Goal: Task Accomplishment & Management: Manage account settings

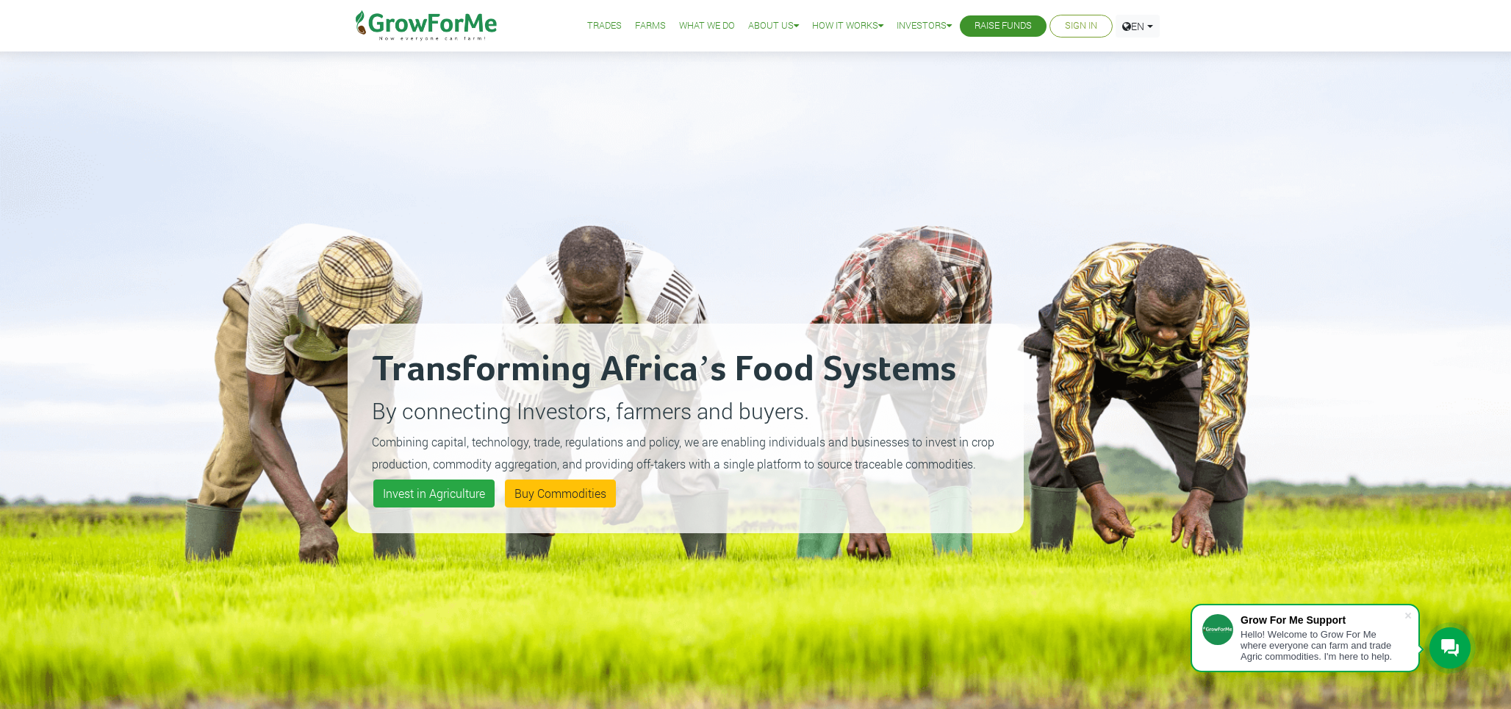
click at [1082, 32] on link "Sign In" at bounding box center [1081, 25] width 32 height 15
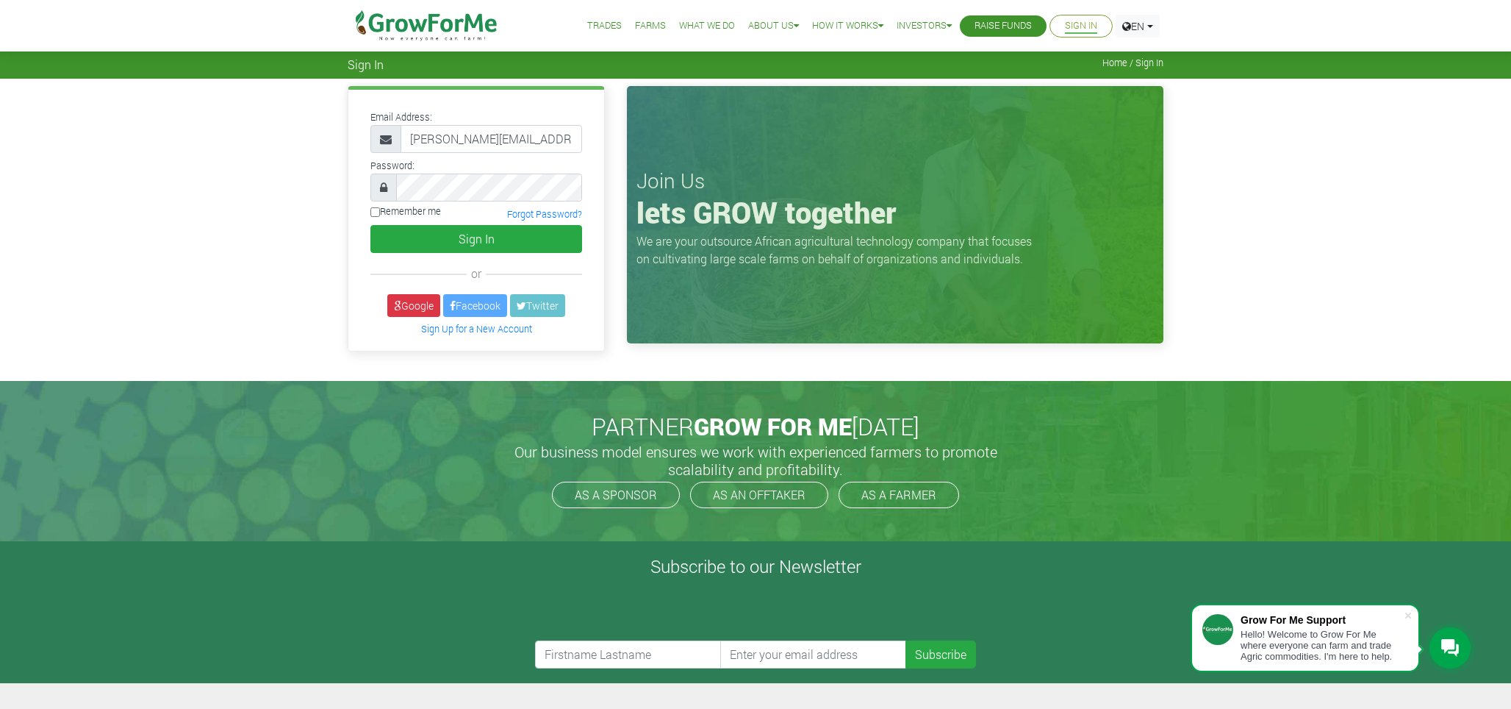
type input "[PERSON_NAME][EMAIL_ADDRESS][DOMAIN_NAME]"
click at [476, 238] on button "Sign In" at bounding box center [476, 239] width 212 height 28
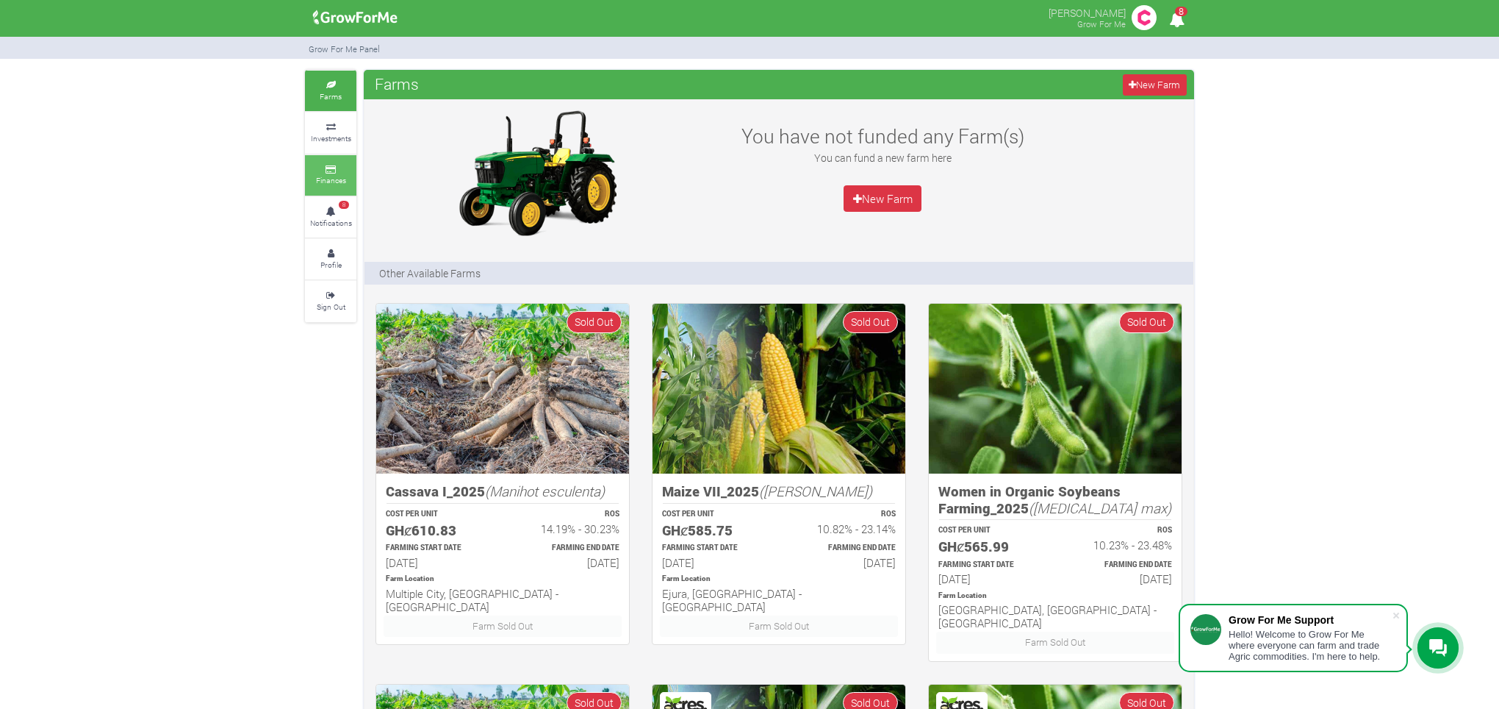
click at [348, 169] on link "Finances" at bounding box center [330, 175] width 51 height 40
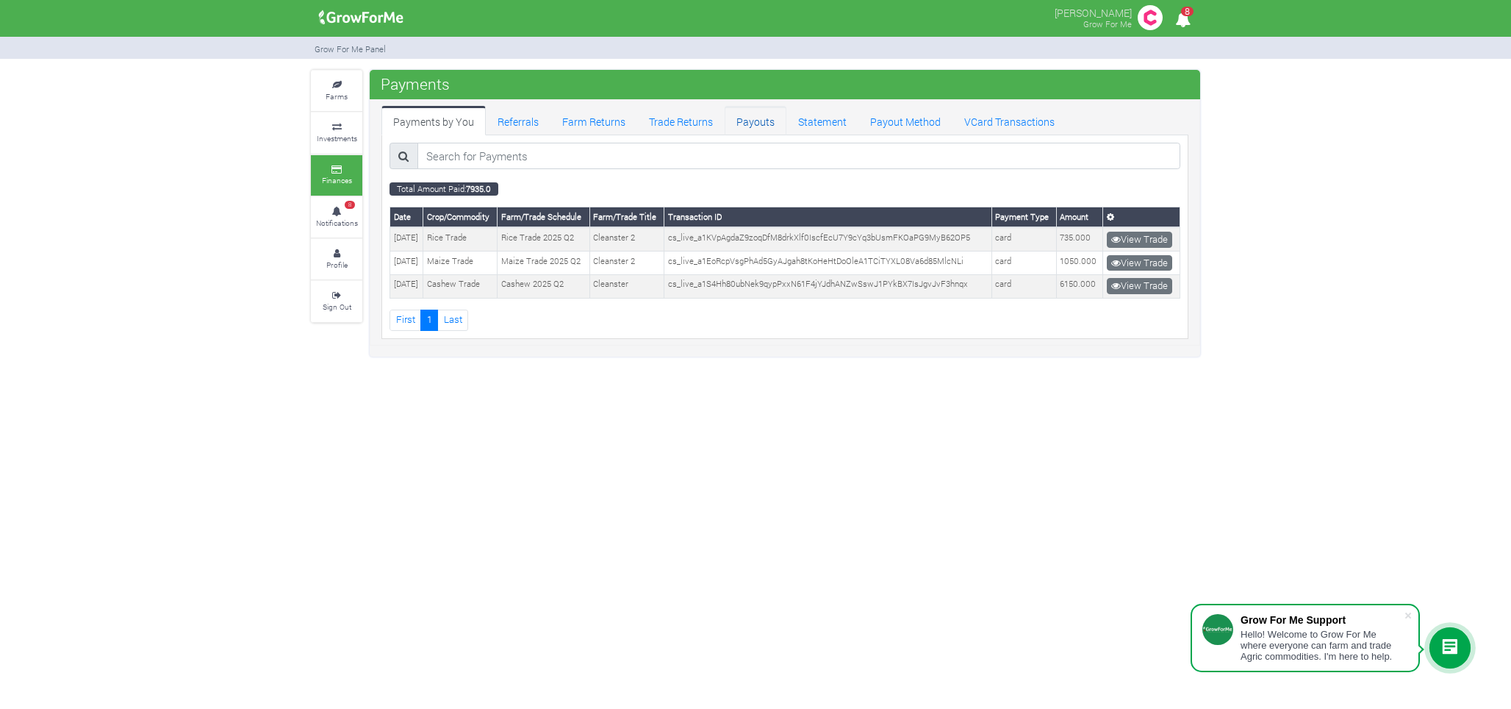
click at [752, 130] on link "Payouts" at bounding box center [756, 120] width 62 height 29
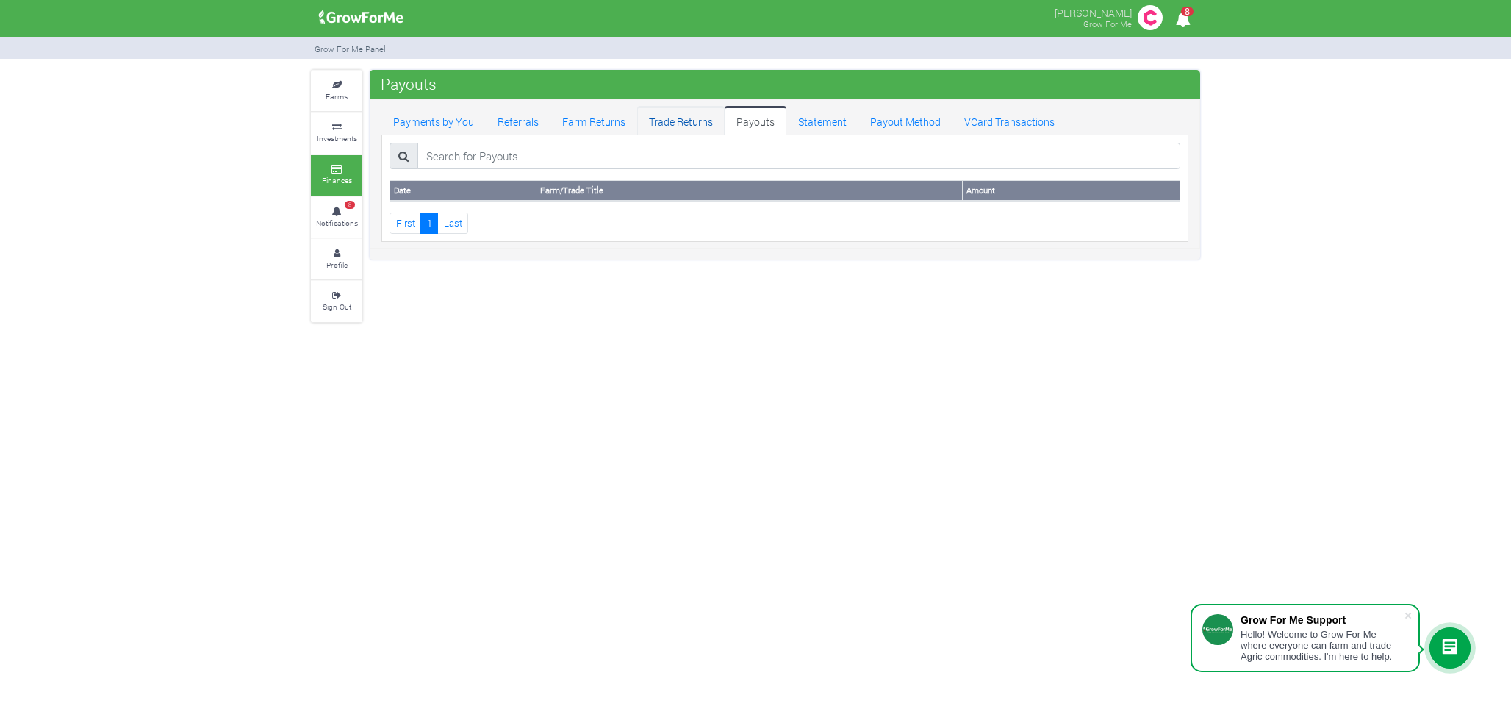
click at [666, 118] on link "Trade Returns" at bounding box center [680, 120] width 87 height 29
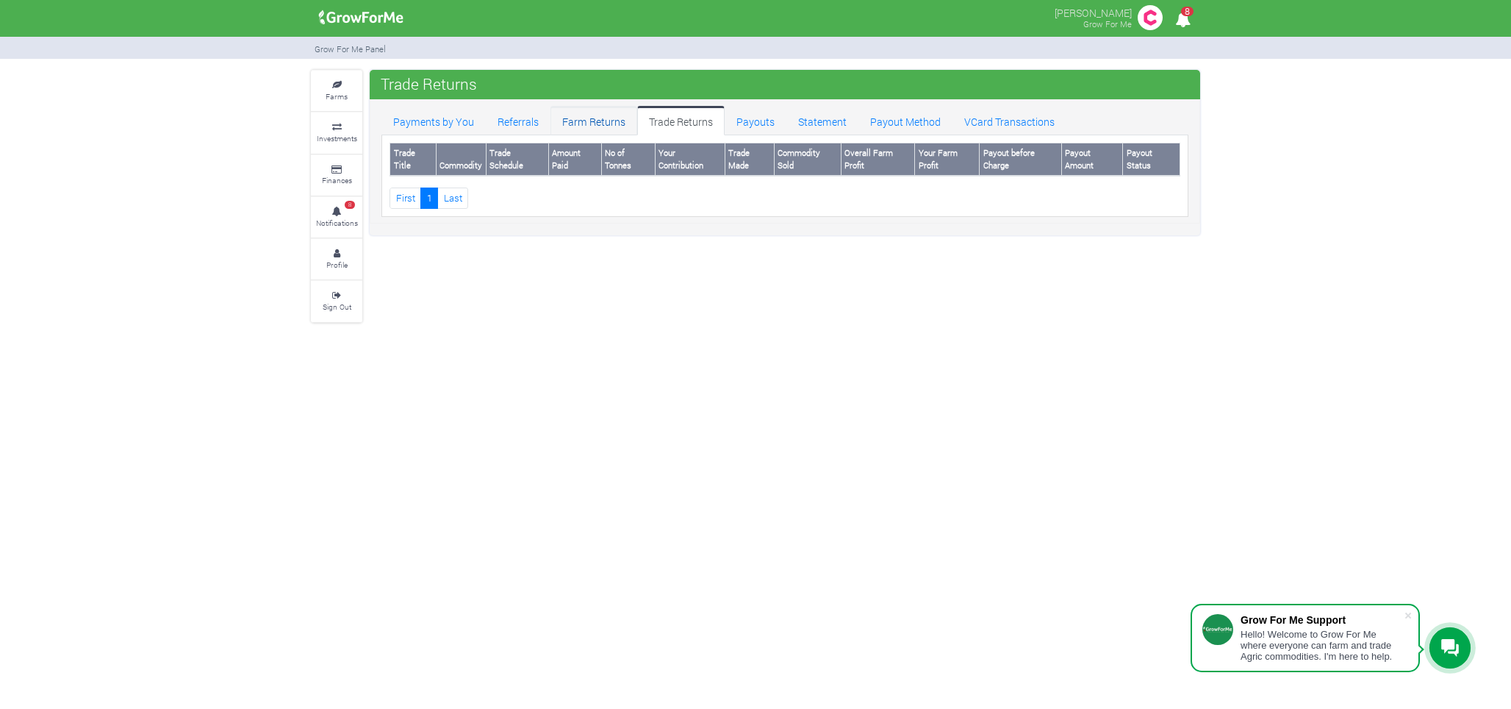
click at [612, 127] on link "Farm Returns" at bounding box center [594, 120] width 87 height 29
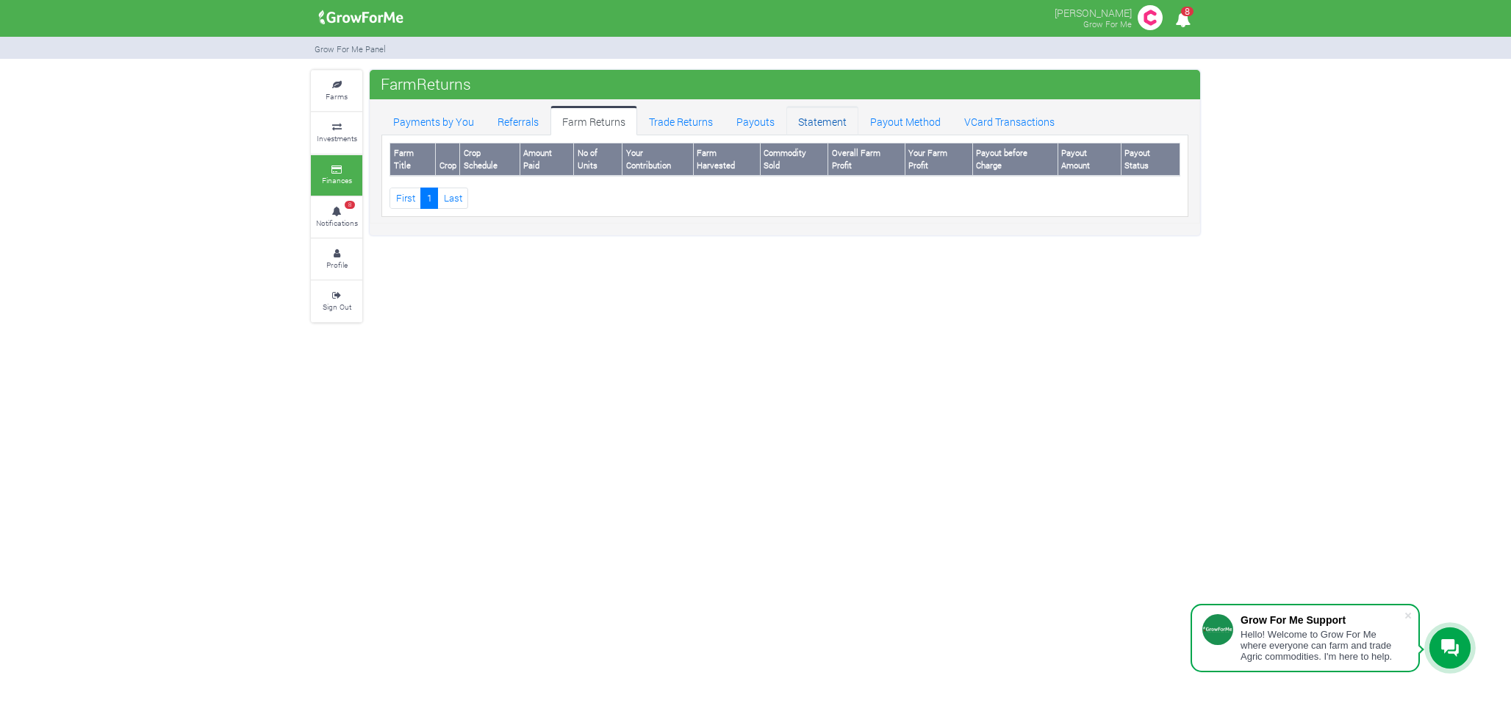
click at [822, 112] on link "Statement" at bounding box center [822, 120] width 72 height 29
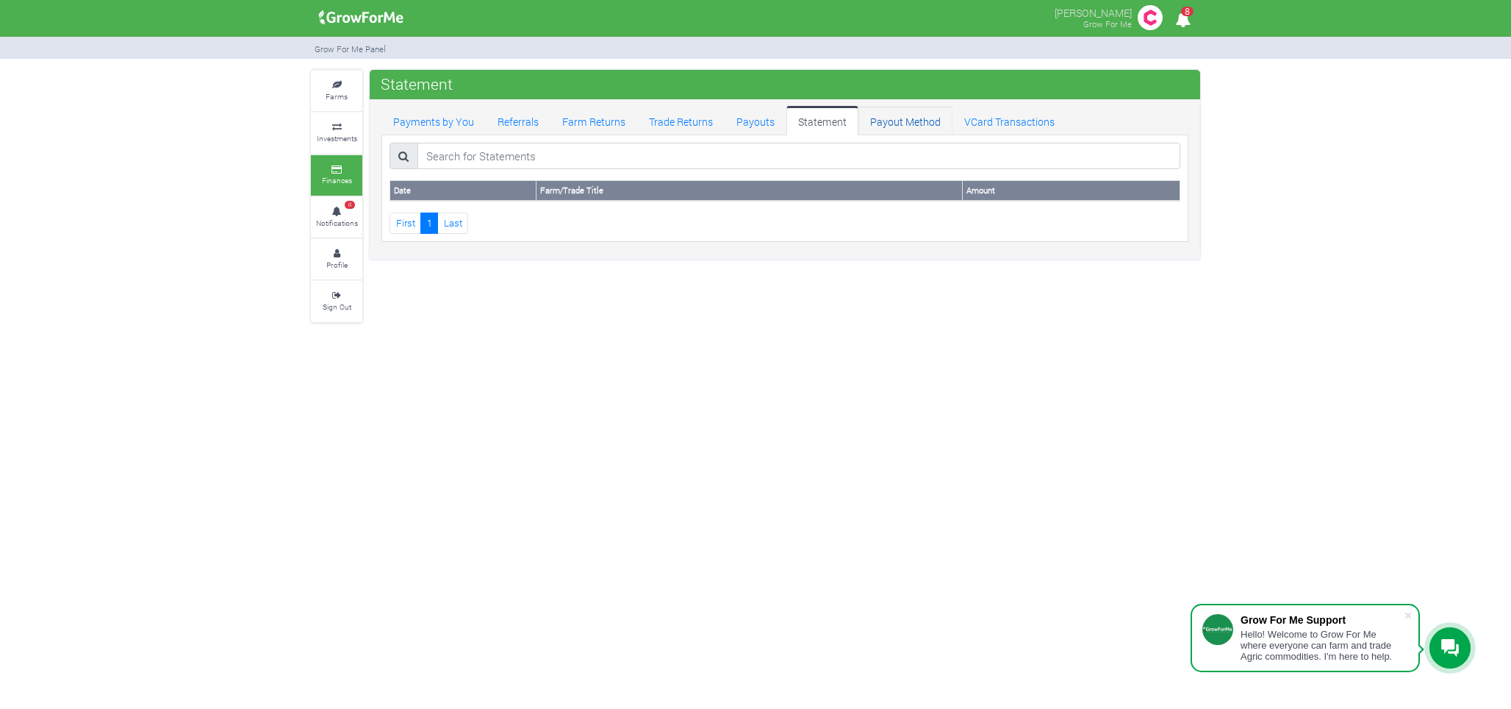
click at [918, 122] on link "Payout Method" at bounding box center [905, 120] width 94 height 29
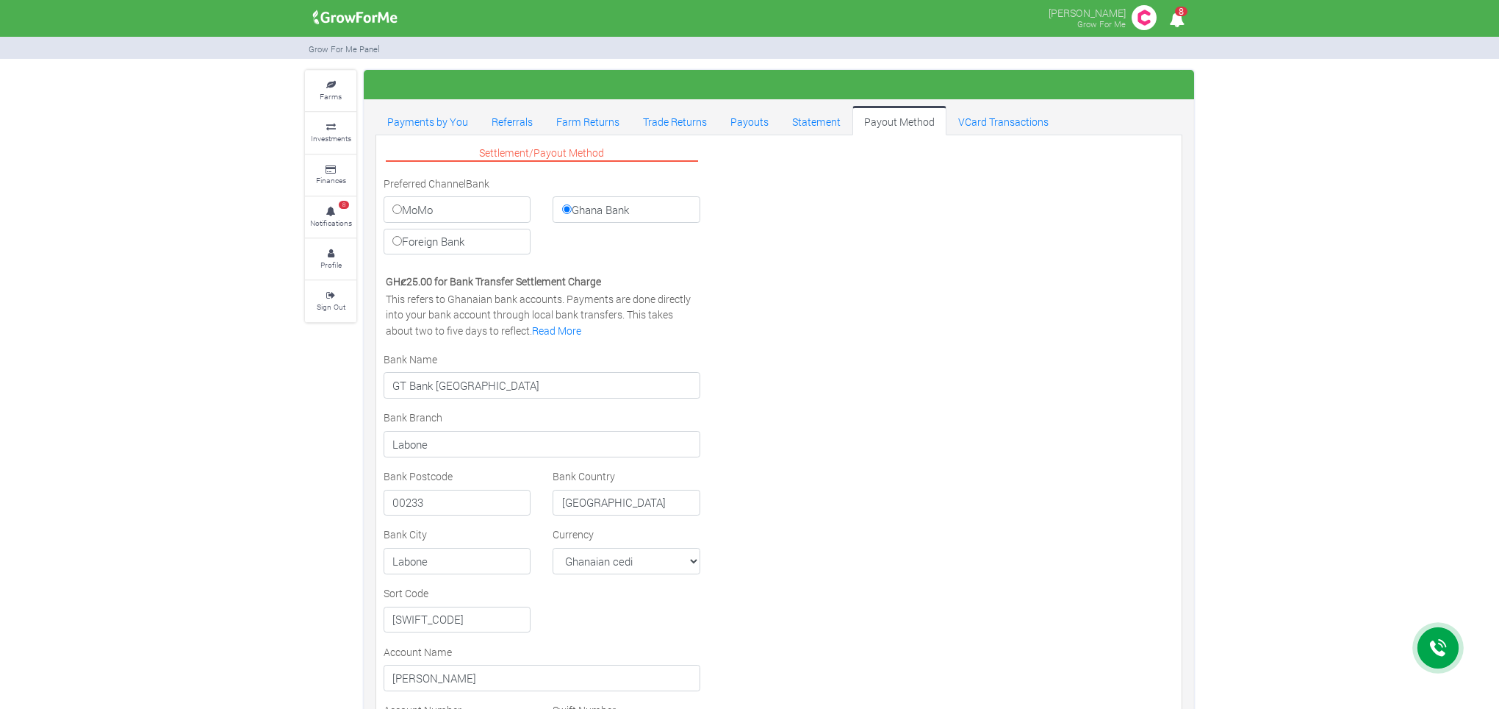
select select "GHS"
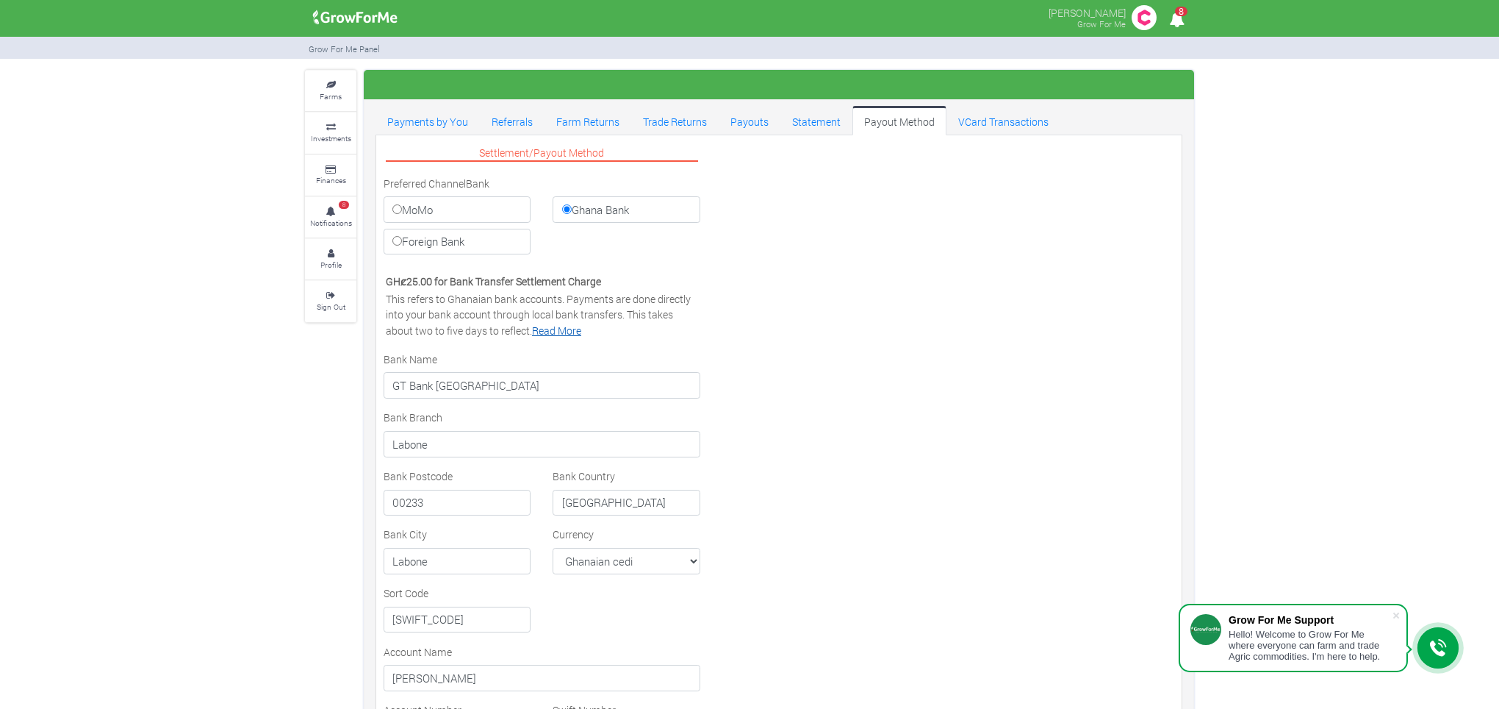
click at [564, 328] on link "Read More" at bounding box center [556, 330] width 49 height 14
